Goal: Obtain resource: Download file/media

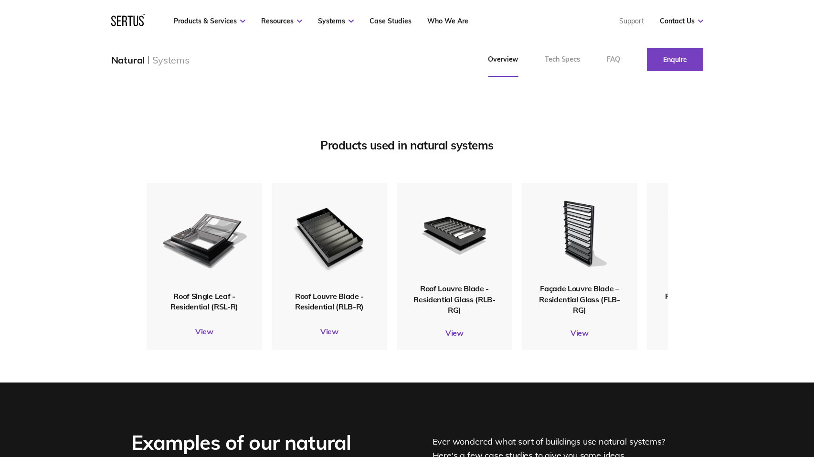
scroll to position [1193, 0]
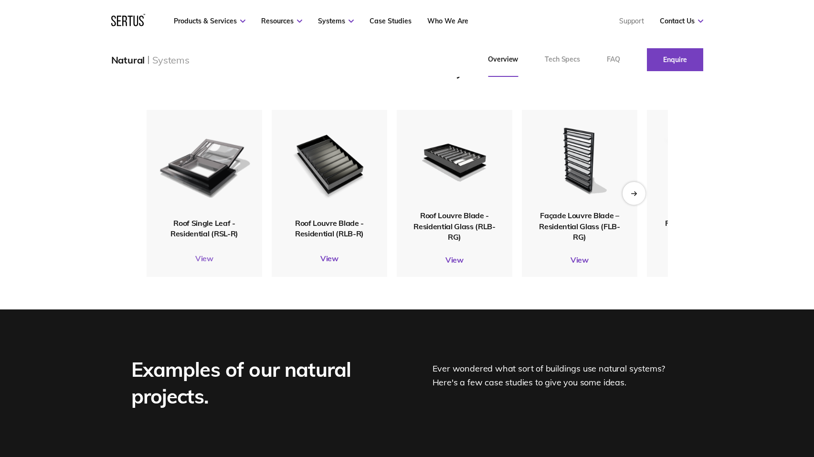
click at [200, 263] on link "View" at bounding box center [205, 258] width 116 height 10
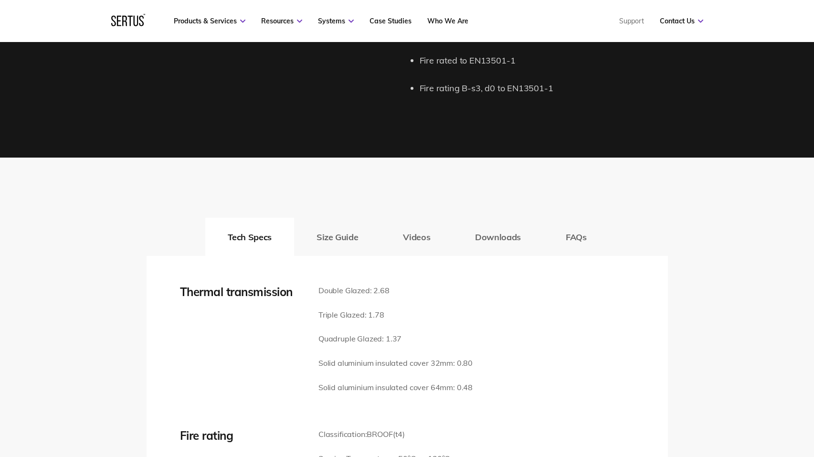
scroll to position [1337, 0]
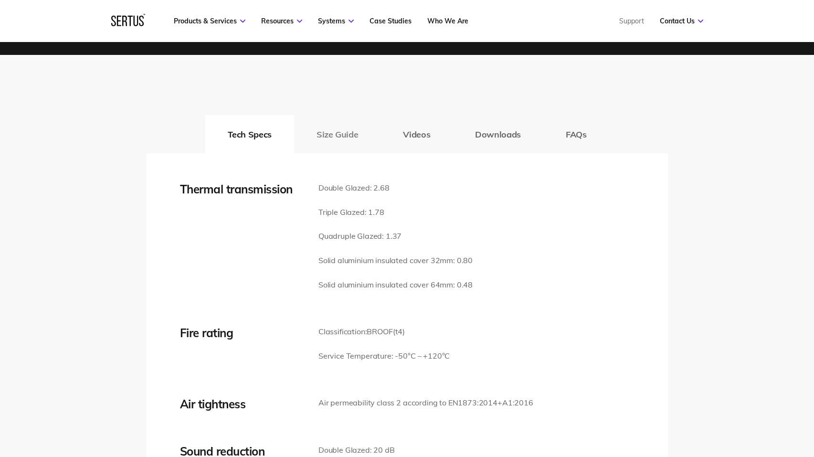
click at [345, 141] on button "Size Guide" at bounding box center [337, 134] width 86 height 38
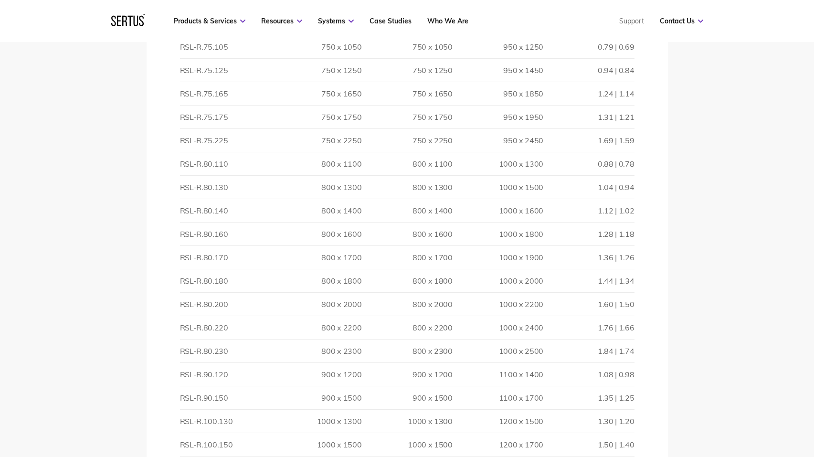
scroll to position [1909, 0]
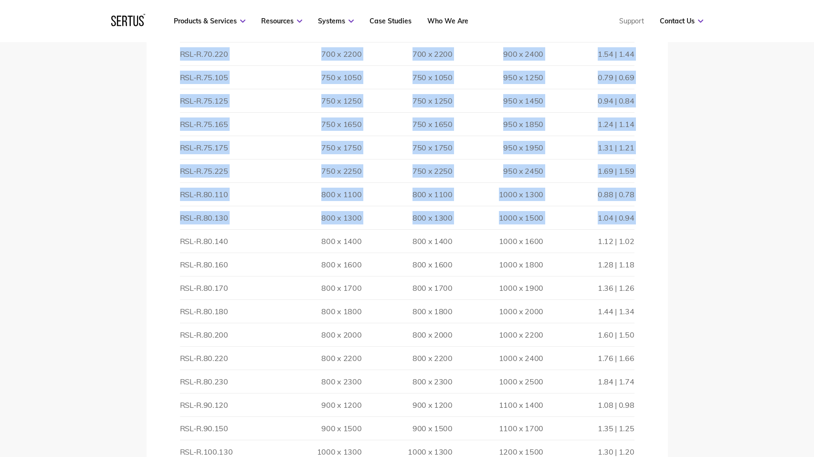
drag, startPoint x: 181, startPoint y: 245, endPoint x: 636, endPoint y: 232, distance: 455.1
click at [636, 232] on div "Thermal transmission Double Glazed: 2.68 Triple Glazed: 1.78 Quadruple Glazed: …" at bounding box center [407, 308] width 521 height 1457
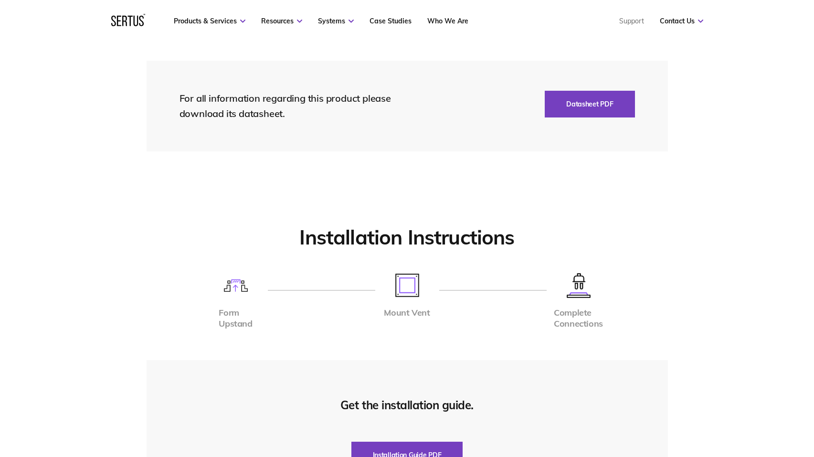
scroll to position [2912, 0]
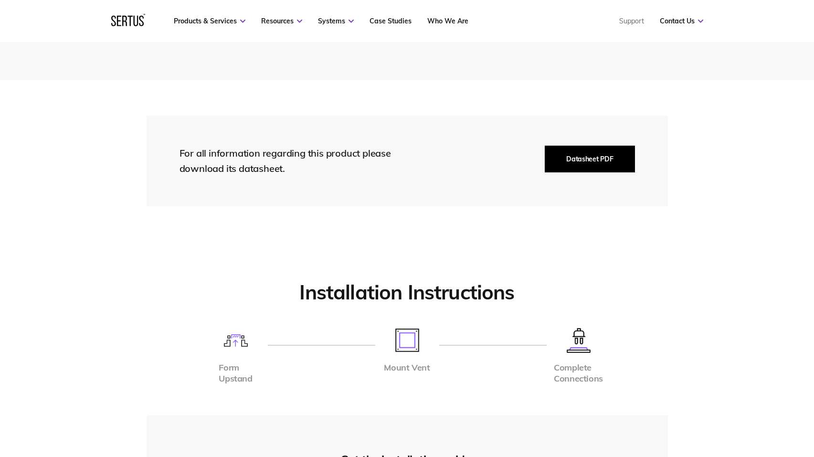
click at [593, 165] on button "Datasheet PDF" at bounding box center [590, 159] width 90 height 27
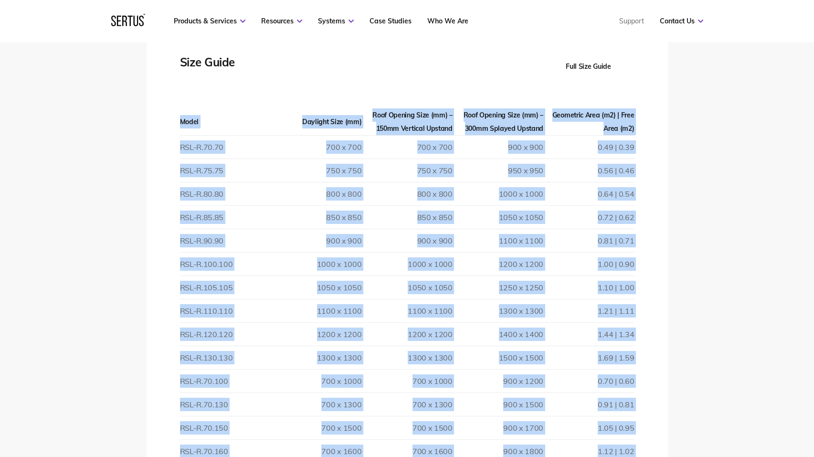
scroll to position [1337, 0]
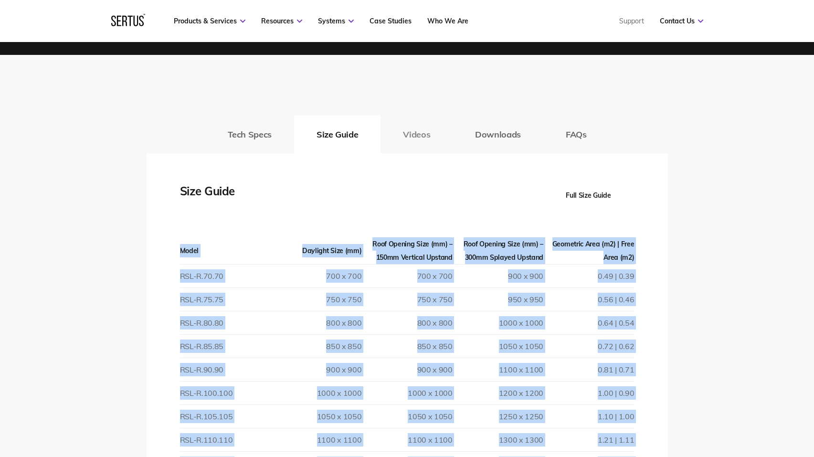
click at [417, 135] on button "Videos" at bounding box center [416, 134] width 72 height 38
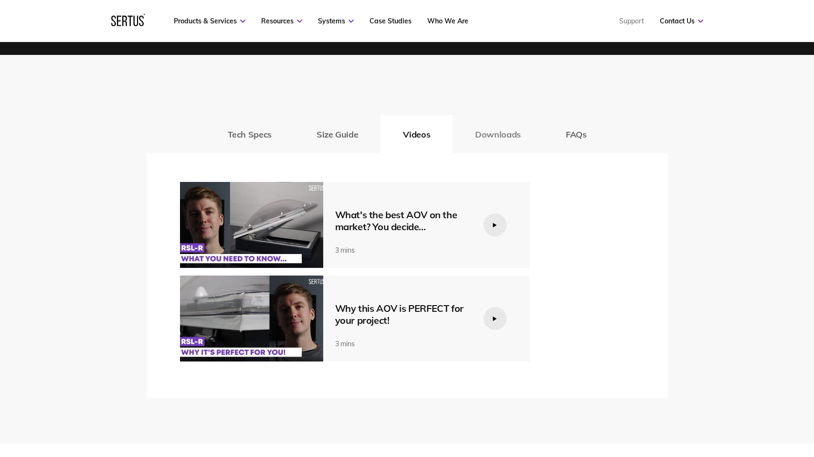
click at [516, 131] on button "Downloads" at bounding box center [498, 134] width 91 height 38
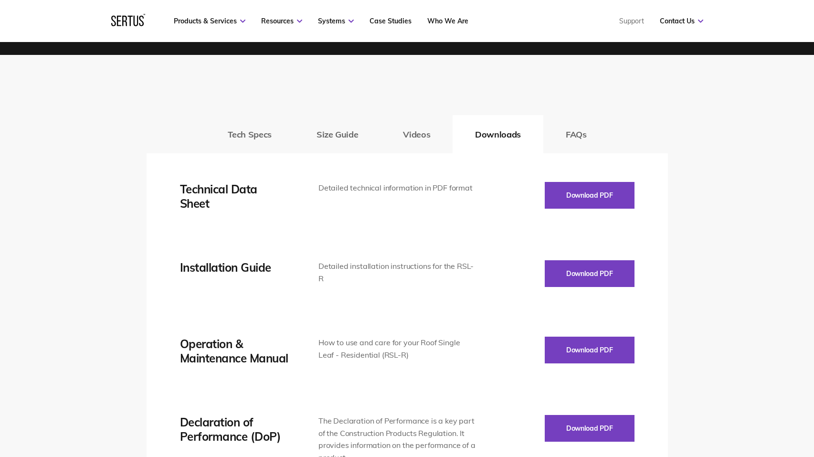
click at [249, 267] on div "Installation Guide" at bounding box center [235, 267] width 110 height 14
click at [580, 265] on button "Download PDF" at bounding box center [590, 273] width 90 height 27
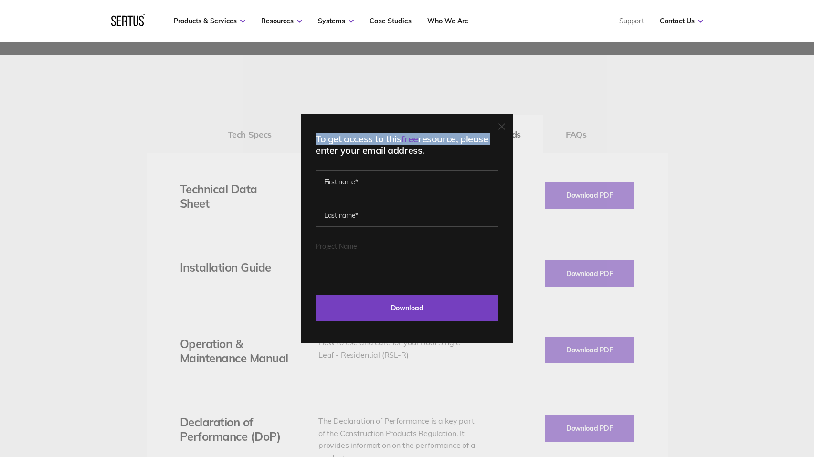
click at [506, 122] on div "To get access to this free resource, please enter your email address. Last Down…" at bounding box center [406, 228] width 211 height 229
click at [503, 128] on icon at bounding box center [501, 126] width 7 height 7
